Goal: Information Seeking & Learning: Check status

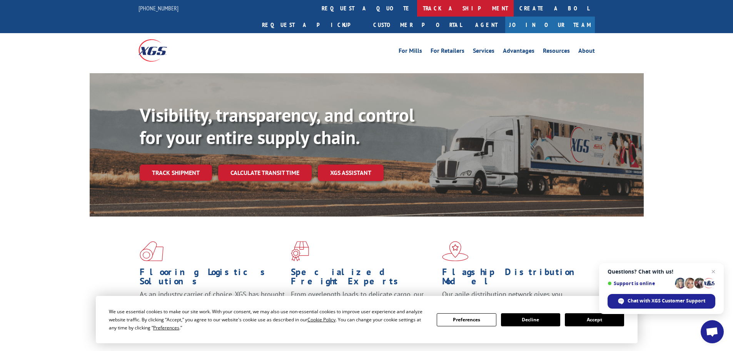
click at [417, 8] on link "track a shipment" at bounding box center [465, 8] width 97 height 17
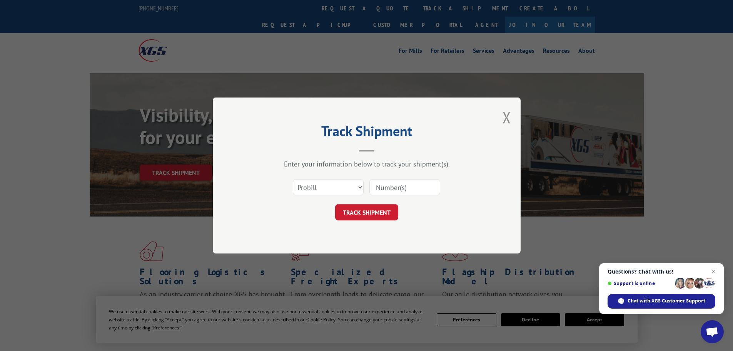
click at [403, 189] on input at bounding box center [405, 187] width 71 height 16
type input "17969392"
click at [372, 211] on button "TRACK SHIPMENT" at bounding box center [366, 212] width 63 height 16
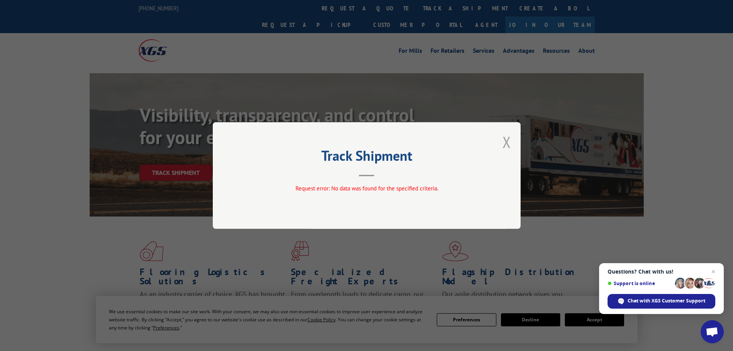
click at [506, 142] on button "Close modal" at bounding box center [507, 142] width 8 height 20
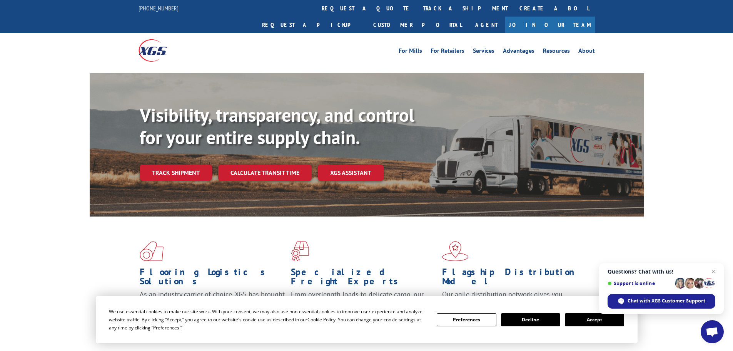
click at [417, 6] on link "track a shipment" at bounding box center [465, 8] width 97 height 17
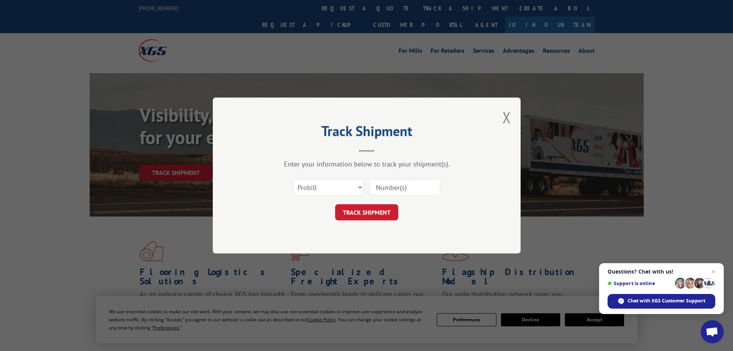
click at [407, 187] on input at bounding box center [405, 187] width 71 height 16
paste input "17696392"
type input "17696392"
click at [370, 212] on button "TRACK SHIPMENT" at bounding box center [366, 212] width 63 height 16
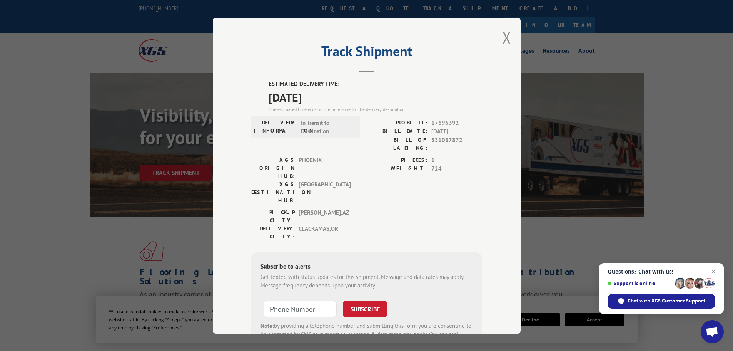
drag, startPoint x: 671, startPoint y: 34, endPoint x: 688, endPoint y: 2, distance: 35.8
click at [671, 34] on div "Track Shipment ESTIMATED DELIVERY TIME: [DATE] The estimated time is using the …" at bounding box center [366, 175] width 733 height 351
click at [504, 35] on button "Close modal" at bounding box center [507, 37] width 8 height 20
